Goal: Information Seeking & Learning: Check status

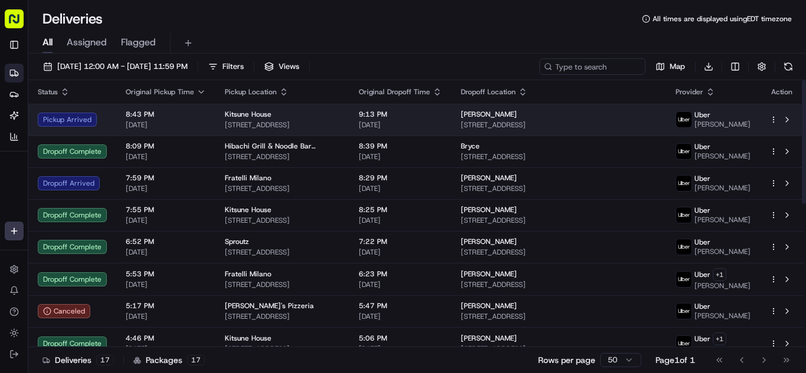
click at [209, 130] on td "8:43 PM [DATE]" at bounding box center [165, 120] width 99 height 32
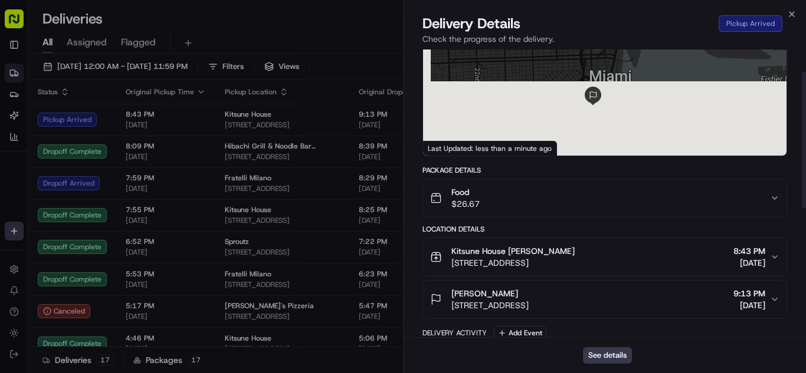
scroll to position [236, 0]
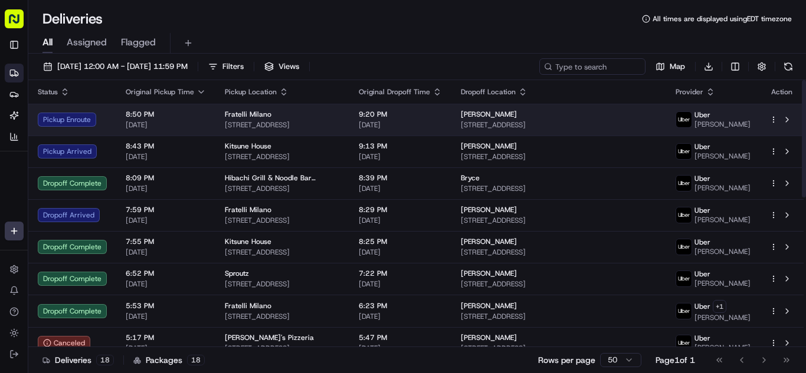
click at [196, 123] on span "[DATE]" at bounding box center [166, 124] width 80 height 9
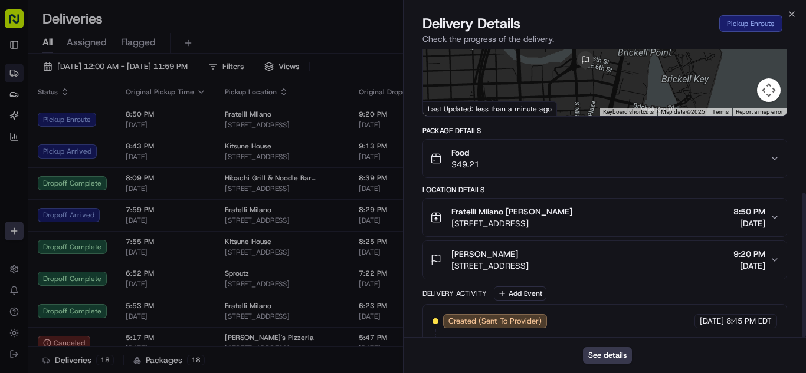
scroll to position [287, 0]
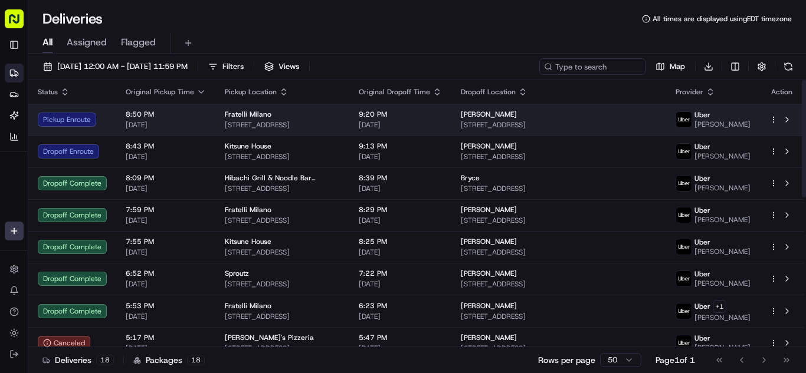
click at [181, 121] on span "[DATE]" at bounding box center [166, 124] width 80 height 9
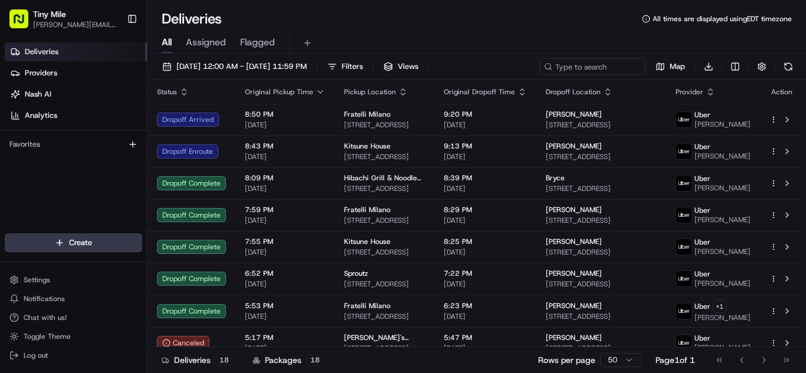
click at [130, 14] on button "Toggle Sidebar" at bounding box center [132, 19] width 20 height 20
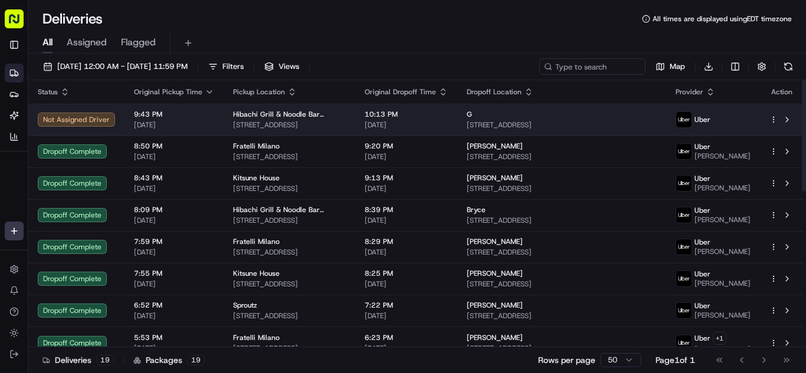
click at [203, 133] on td "9:43 PM 08/21/2025" at bounding box center [173, 120] width 99 height 32
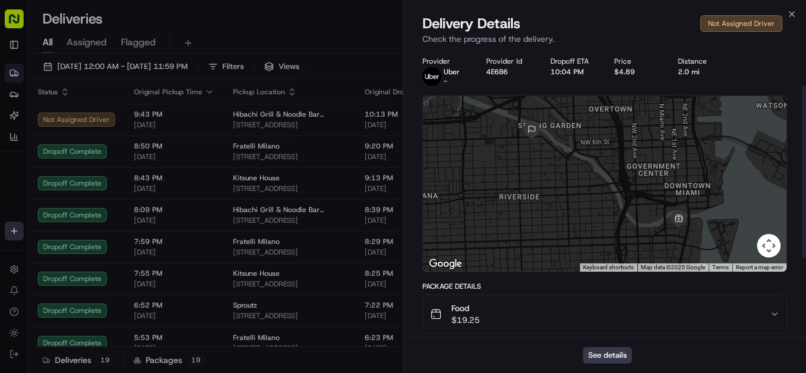
scroll to position [177, 0]
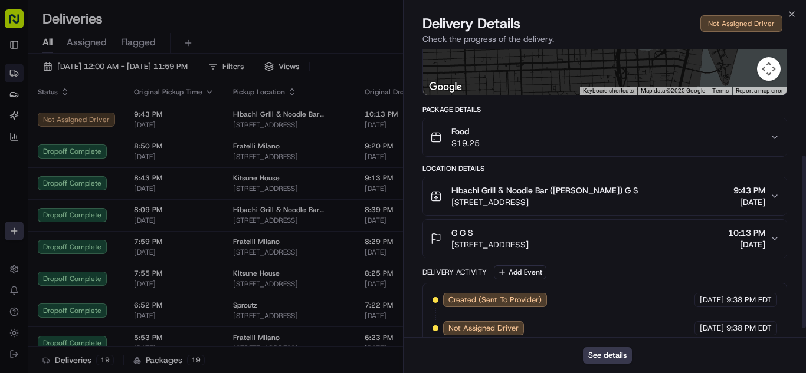
click at [533, 142] on div "Food $19.25" at bounding box center [600, 138] width 340 height 24
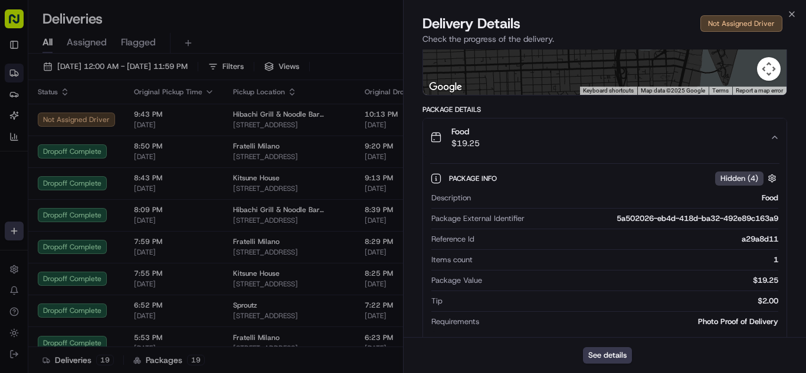
click at [533, 142] on div "Food $19.25" at bounding box center [600, 138] width 340 height 24
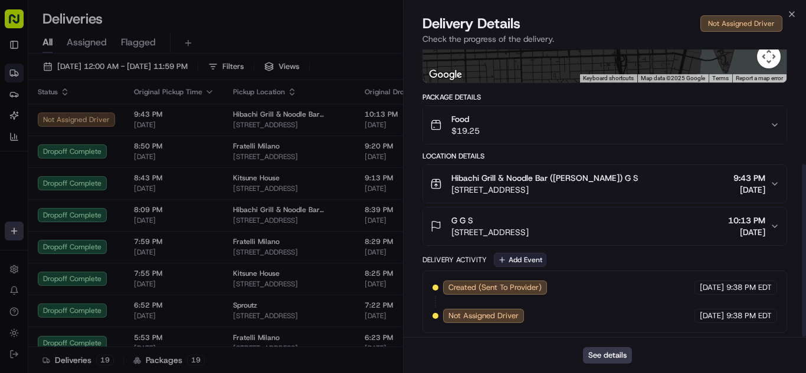
scroll to position [192, 0]
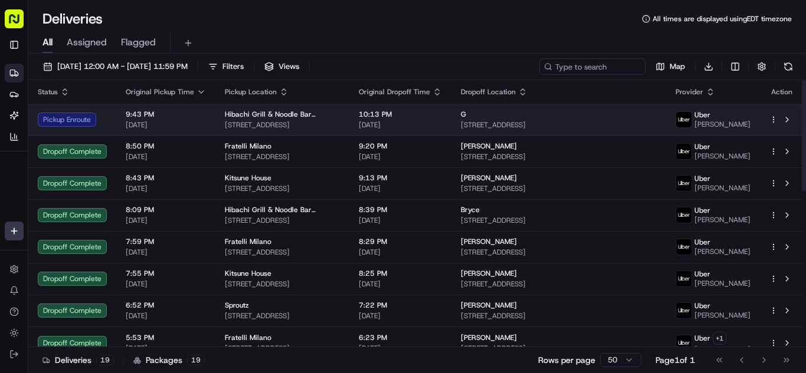
click at [198, 126] on span "[DATE]" at bounding box center [166, 124] width 80 height 9
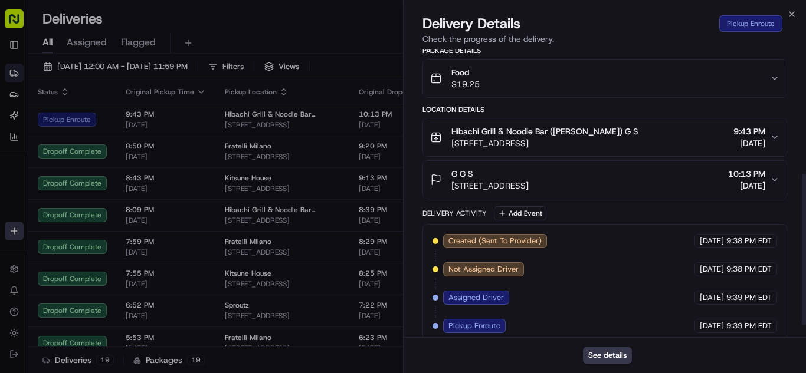
scroll to position [258, 0]
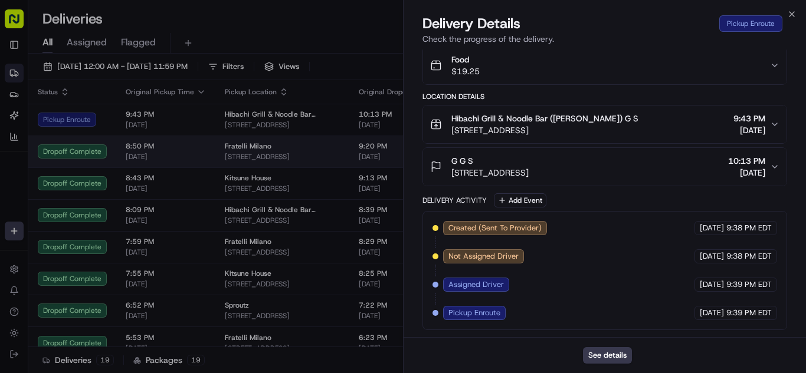
drag, startPoint x: 217, startPoint y: 176, endPoint x: 213, endPoint y: 161, distance: 15.3
